Goal: Find specific fact: Find specific fact

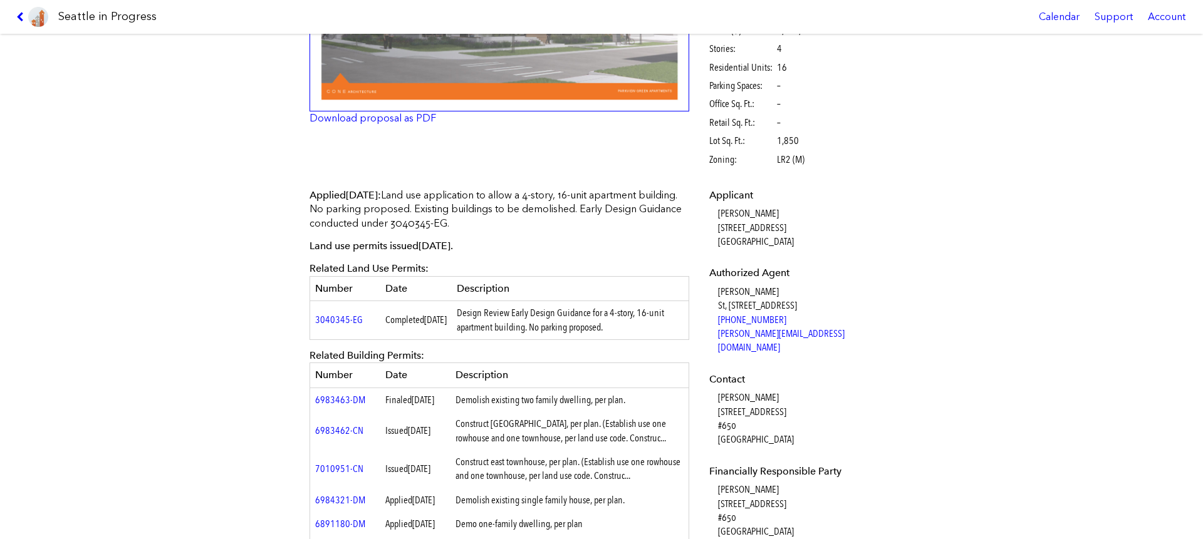
scroll to position [238, 0]
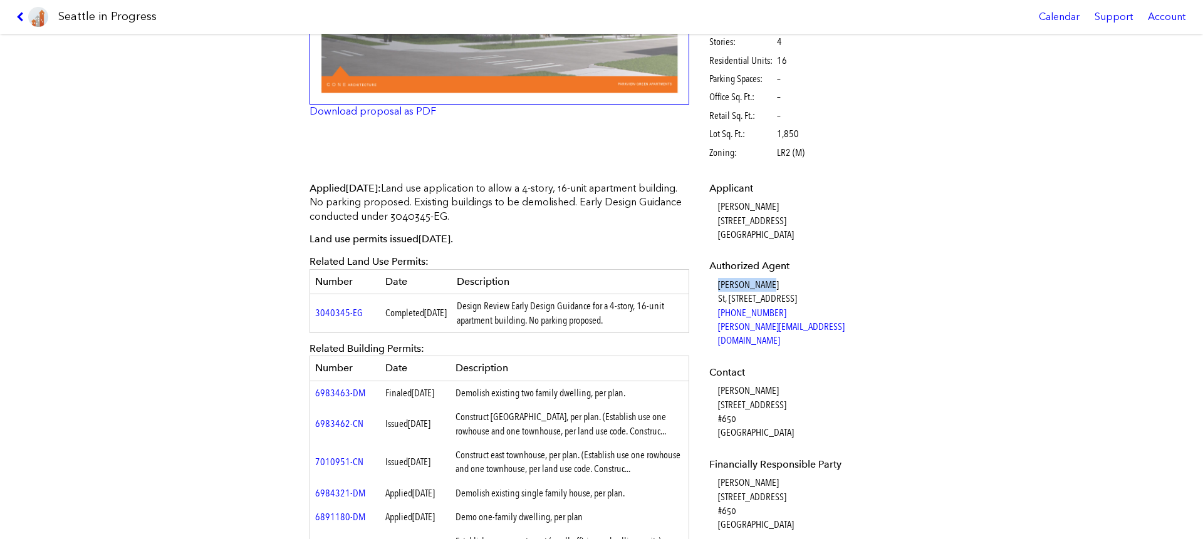
drag, startPoint x: 710, startPoint y: 284, endPoint x: 761, endPoint y: 284, distance: 50.7
click at [761, 284] on dl "Applicant [PERSON_NAME] [STREET_ADDRESS] Authorized Agent [PERSON_NAME] St, [ST…" at bounding box center [799, 467] width 181 height 571
copy dd "[PERSON_NAME]"
click at [776, 275] on dl "Applicant [PERSON_NAME] [STREET_ADDRESS] Authorized Agent [PERSON_NAME] St, [ST…" at bounding box center [799, 467] width 181 height 571
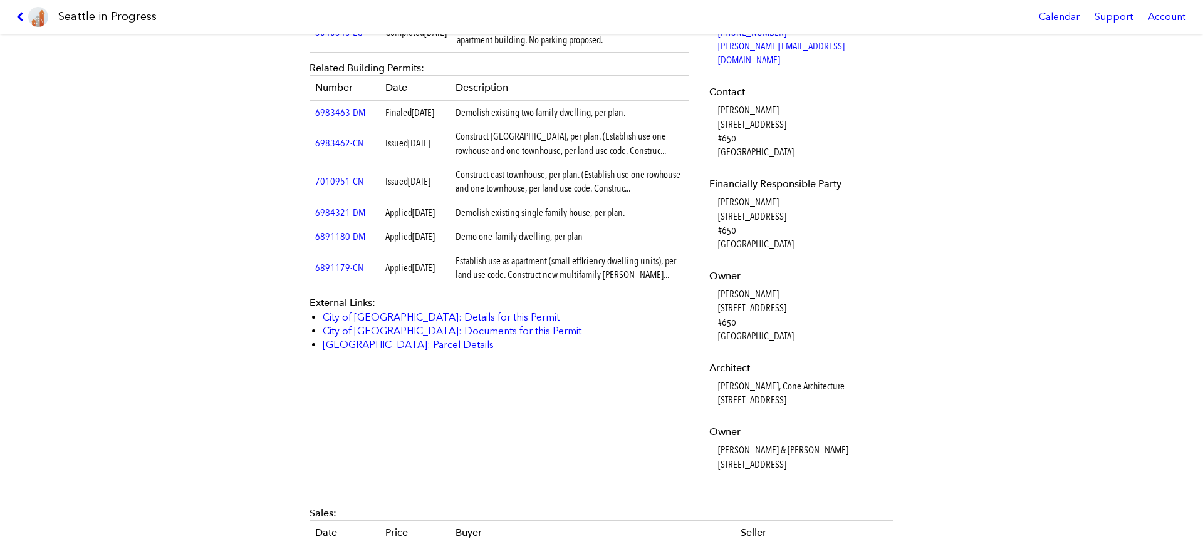
scroll to position [597, 0]
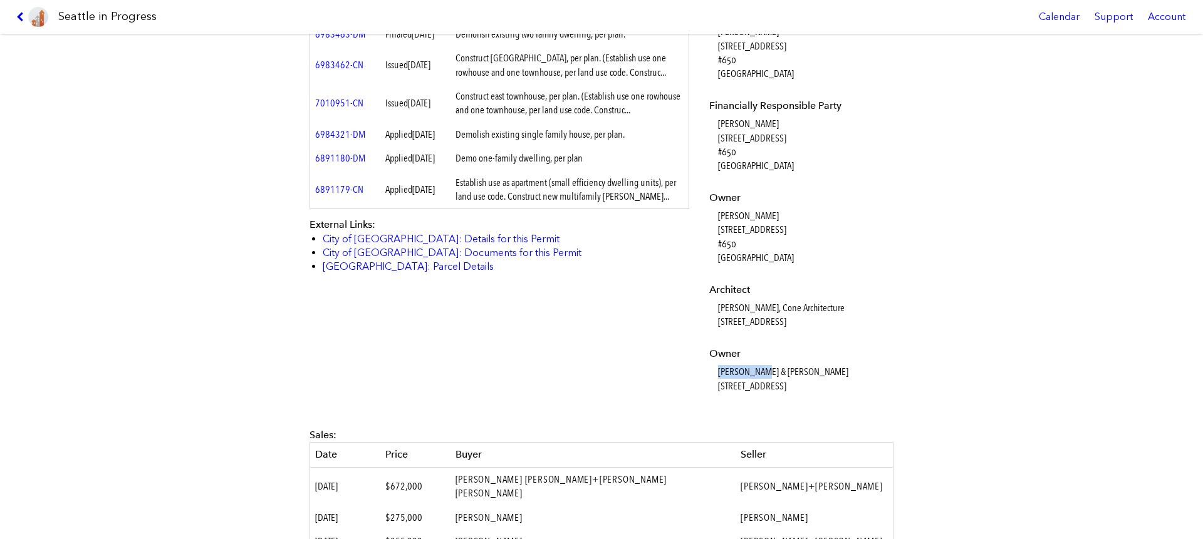
drag, startPoint x: 713, startPoint y: 358, endPoint x: 752, endPoint y: 356, distance: 38.3
click at [752, 365] on dd "[PERSON_NAME] & [PERSON_NAME] [STREET_ADDRESS]" at bounding box center [804, 379] width 172 height 28
copy dd "[PERSON_NAME]"
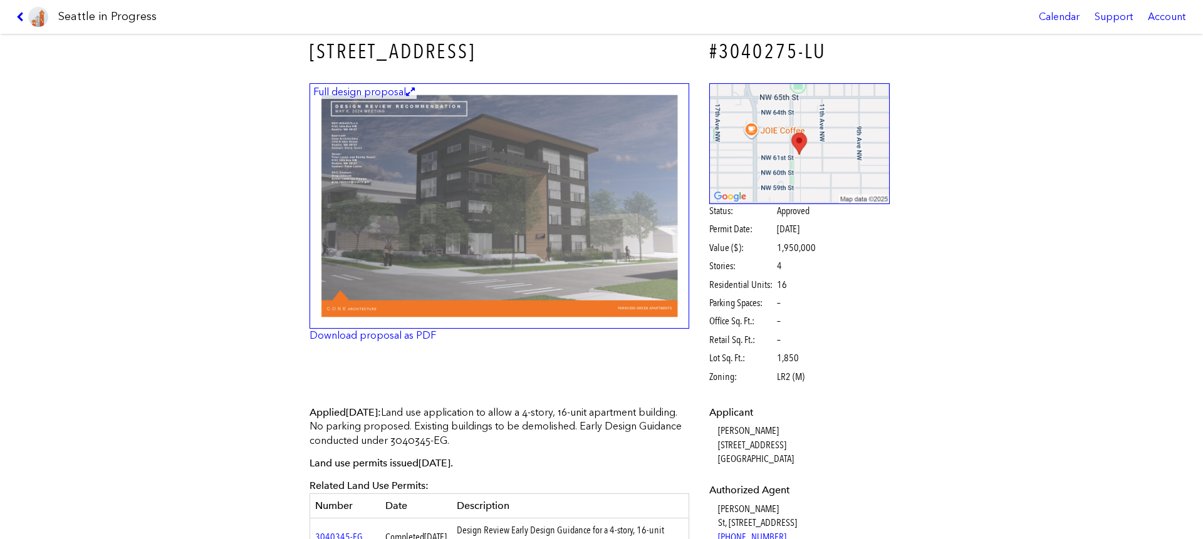
scroll to position [0, 0]
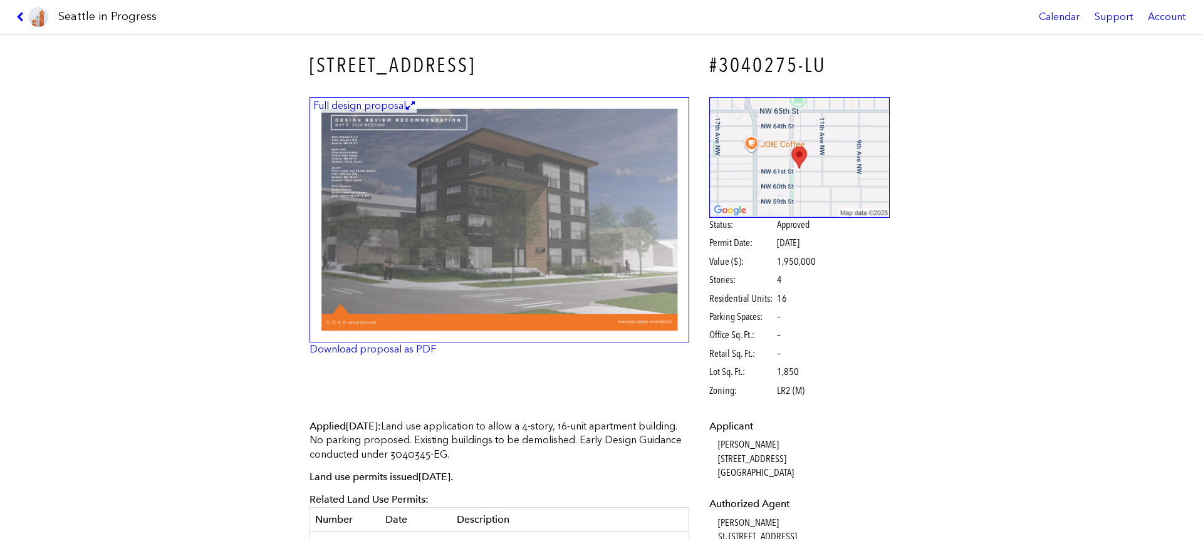
click at [309, 62] on h3 "[STREET_ADDRESS]" at bounding box center [499, 65] width 380 height 28
drag, startPoint x: 306, startPoint y: 62, endPoint x: 481, endPoint y: 64, distance: 175.4
click at [481, 64] on h3 "[STREET_ADDRESS]" at bounding box center [499, 65] width 380 height 28
copy h3 "[STREET_ADDRESS]"
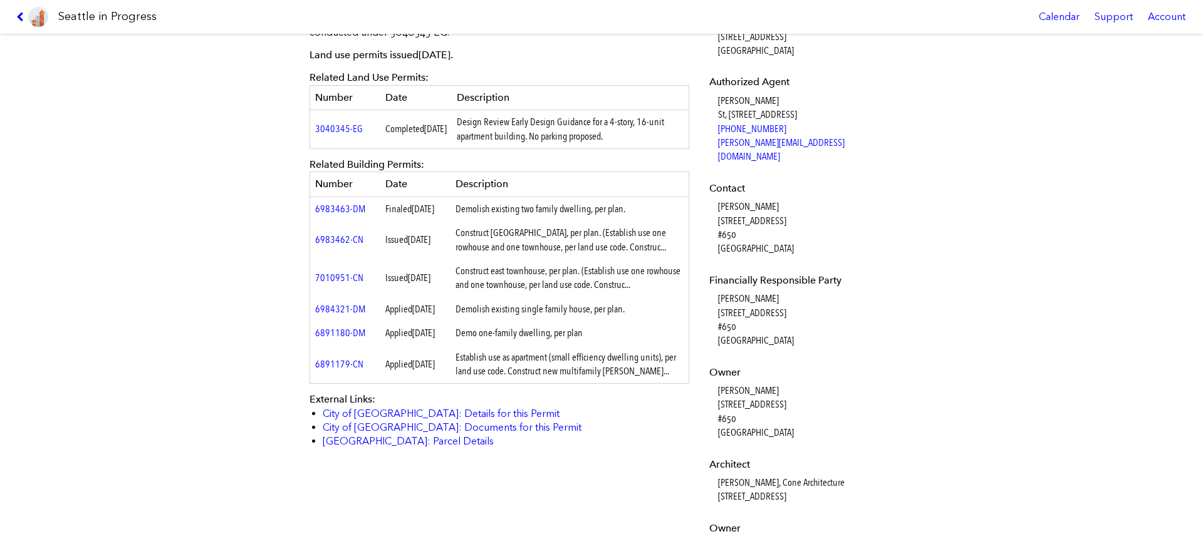
scroll to position [423, 0]
click at [342, 245] on link "6983462-CN" at bounding box center [339, 239] width 48 height 12
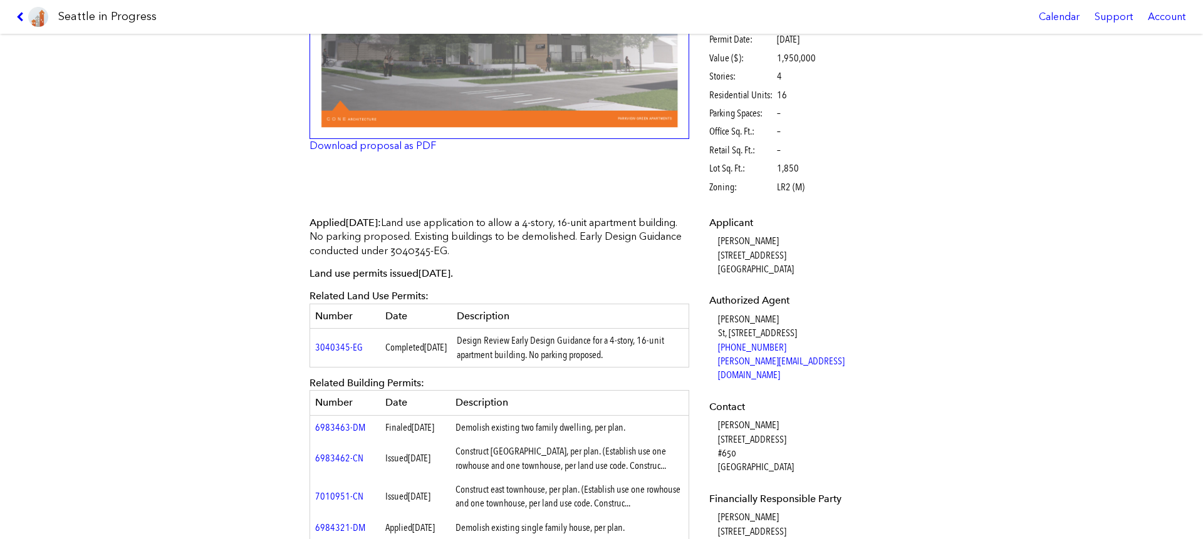
scroll to position [411, 0]
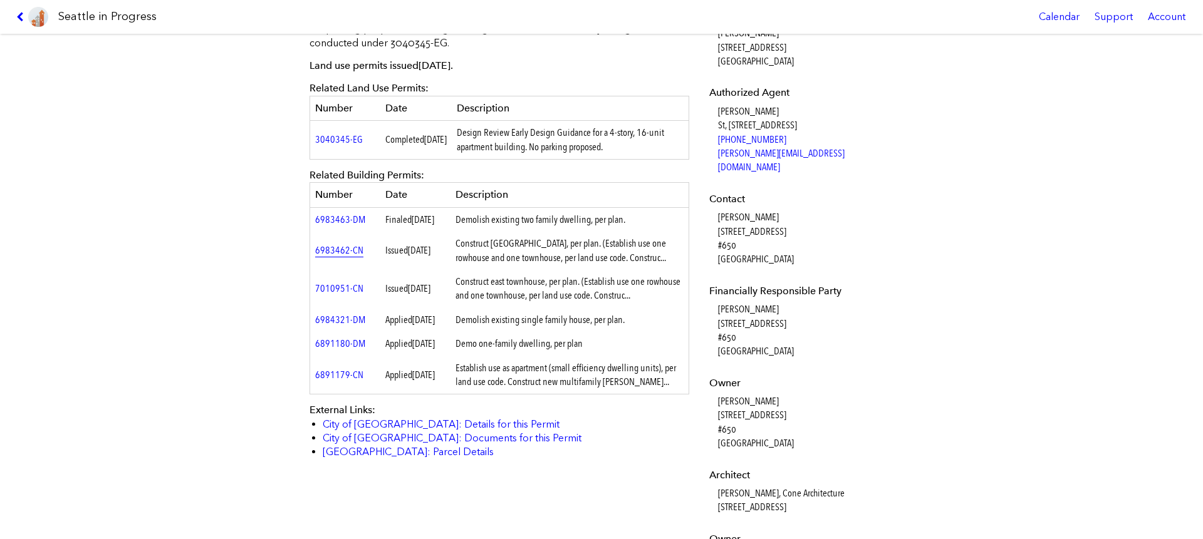
click at [336, 256] on link "6983462-CN" at bounding box center [339, 250] width 48 height 12
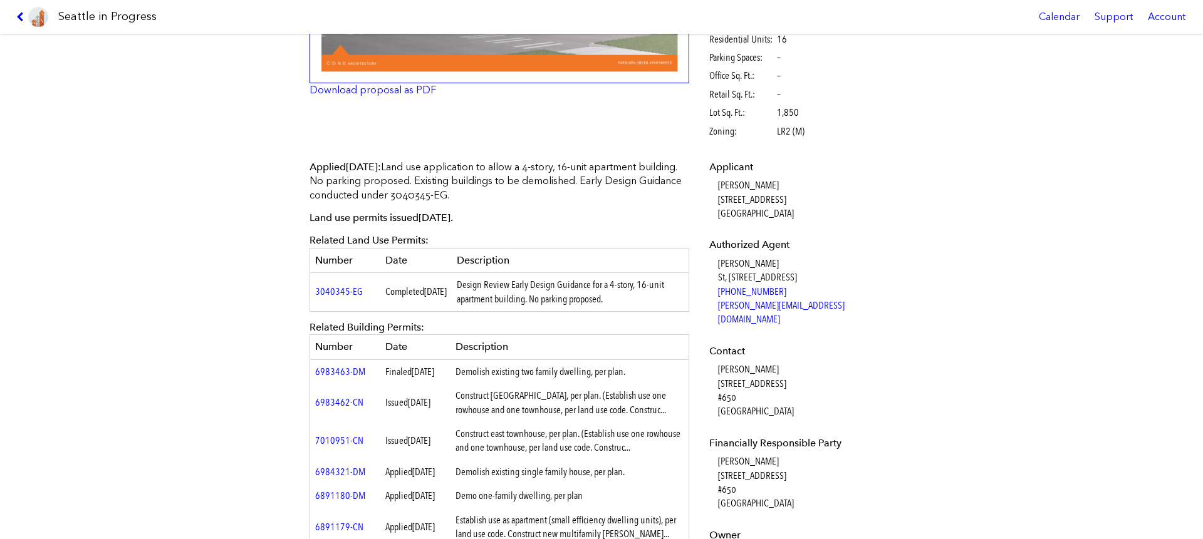
scroll to position [6, 0]
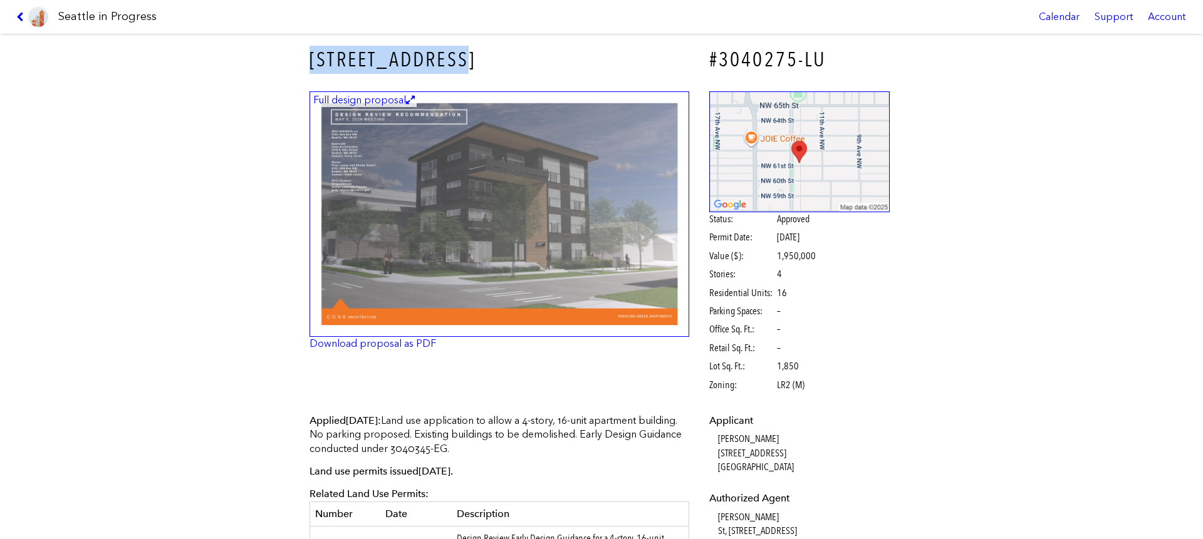
click at [311, 51] on h3 "[STREET_ADDRESS]" at bounding box center [499, 60] width 380 height 28
drag, startPoint x: 304, startPoint y: 54, endPoint x: 468, endPoint y: 61, distance: 163.6
click at [468, 61] on h3 "[STREET_ADDRESS]" at bounding box center [499, 60] width 380 height 28
copy h3 "[STREET_ADDRESS]"
